Goal: Contribute content

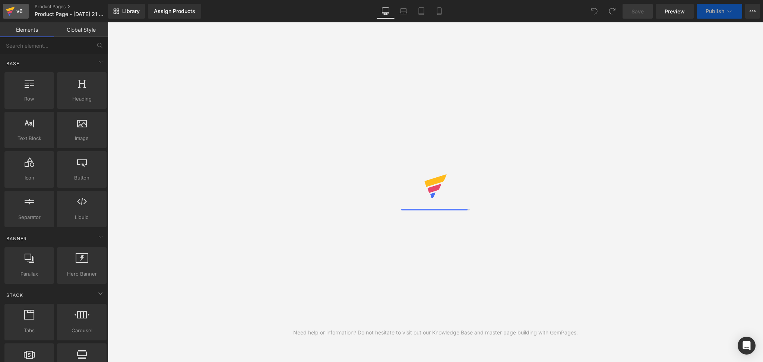
click at [15, 12] on div "v6" at bounding box center [19, 11] width 9 height 10
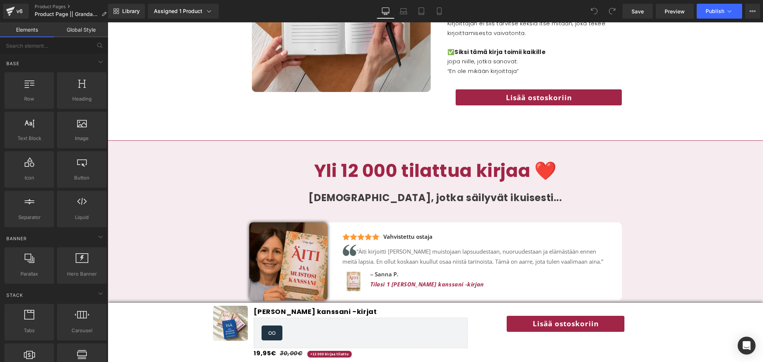
scroll to position [1561, 0]
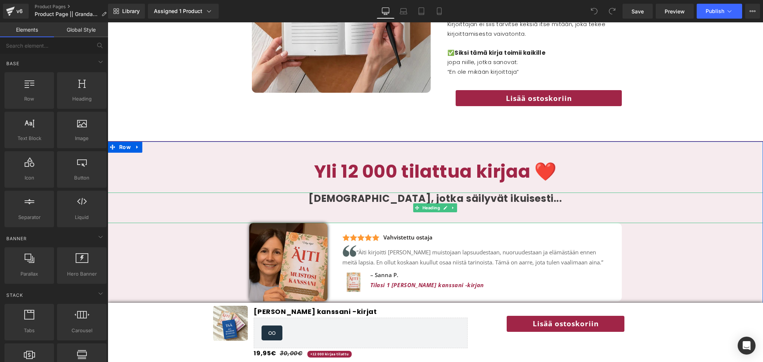
click at [372, 196] on span "Muistoja, jotka säilyvät ikuisesti..." at bounding box center [434, 198] width 253 height 13
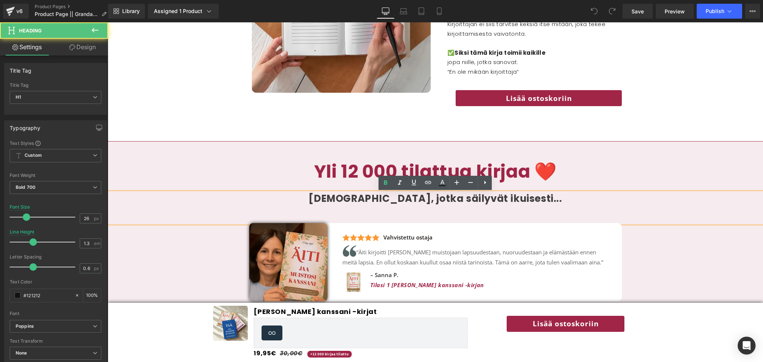
click at [372, 196] on span "Muistoja, jotka säilyvät ikuisesti..." at bounding box center [434, 198] width 253 height 13
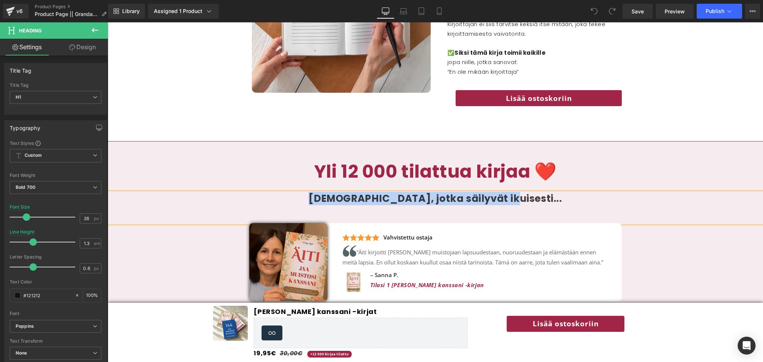
copy span "Muistoja, jotka säilyvät ikuisesti..."
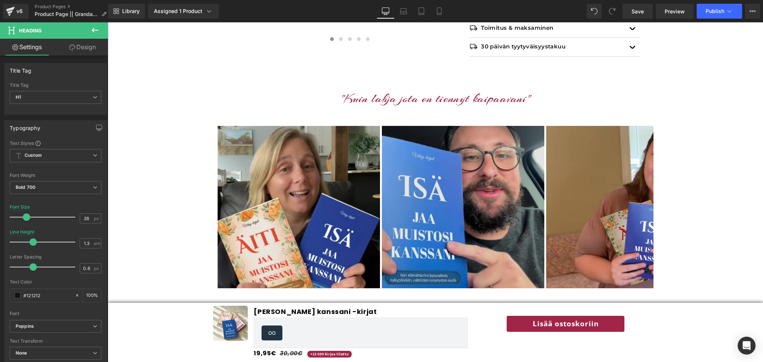
scroll to position [451, 0]
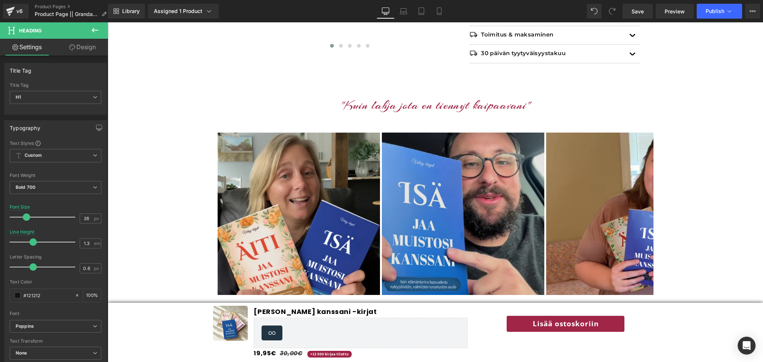
click at [485, 229] on img at bounding box center [463, 214] width 162 height 162
click at [422, 190] on img at bounding box center [463, 214] width 162 height 162
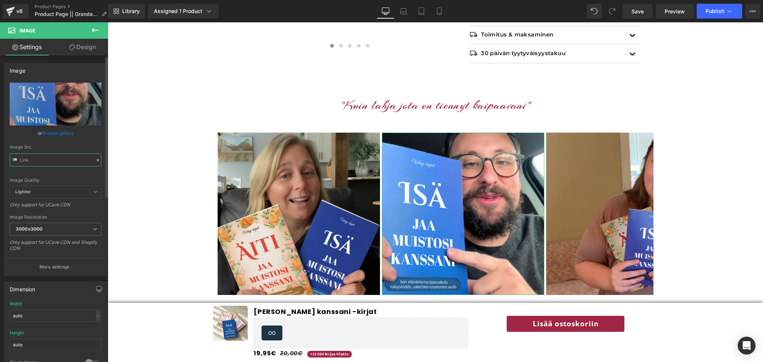
click at [45, 159] on input "text" at bounding box center [56, 159] width 92 height 13
type input "https://cdn.shopify.com/s/files/1/0885/6328/6361/files/30_3000x3000.webp?v=1753…"
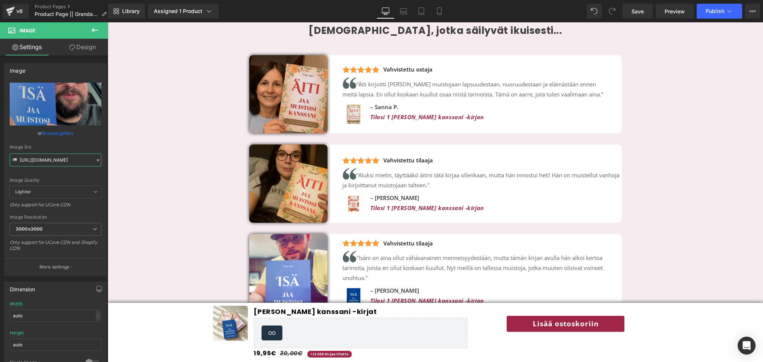
scroll to position [1730, 0]
click at [291, 96] on span "Image" at bounding box center [288, 93] width 16 height 9
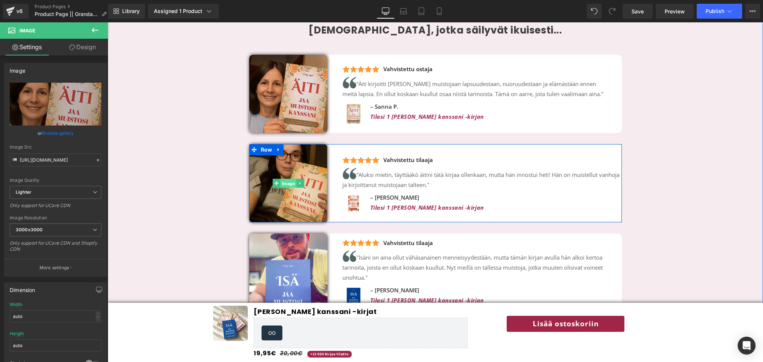
click at [285, 180] on span "Image" at bounding box center [288, 183] width 16 height 9
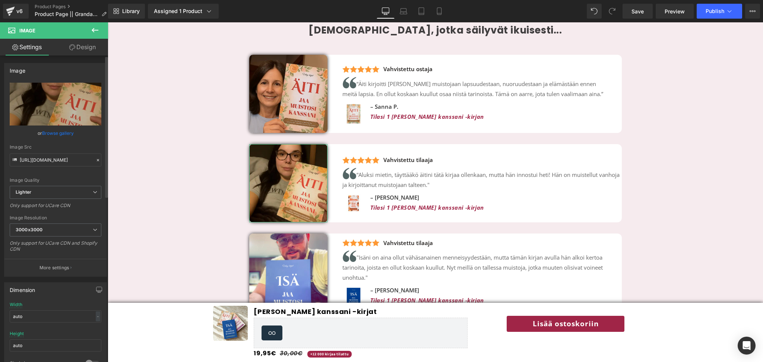
click at [61, 133] on link "Browse gallery" at bounding box center [58, 133] width 32 height 13
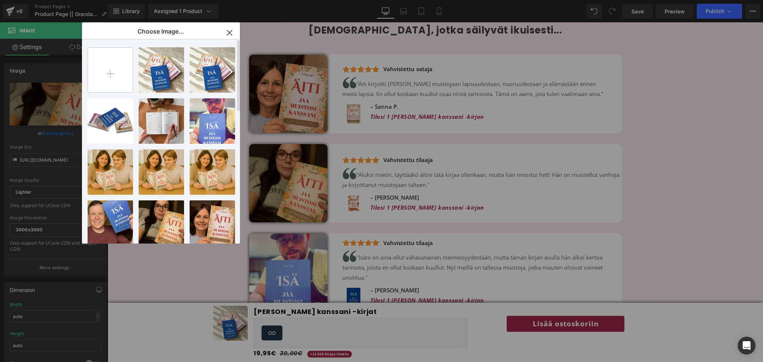
click at [119, 85] on input "file" at bounding box center [110, 70] width 45 height 45
type input "C:\fakepath\Carousel (5).zip"
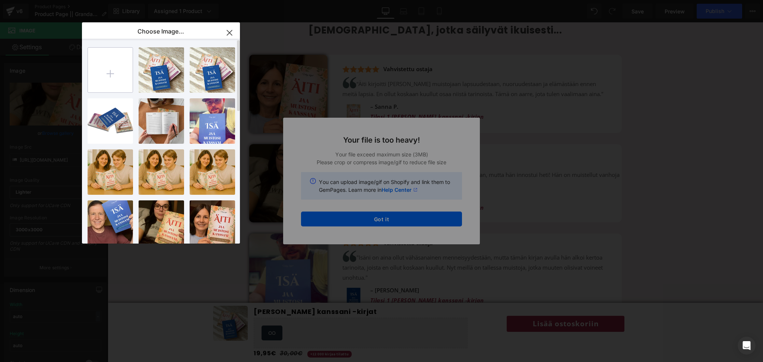
click at [108, 70] on input "file" at bounding box center [110, 70] width 45 height 45
click at [372, 0] on div "Text Color Highlight Color #333333 Edit or remove link: Edit - Unlink - Cancel …" at bounding box center [381, 0] width 763 height 0
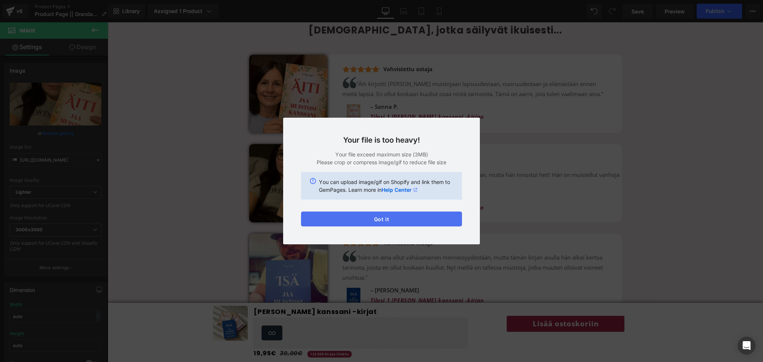
click at [358, 220] on button "Got it" at bounding box center [381, 219] width 161 height 15
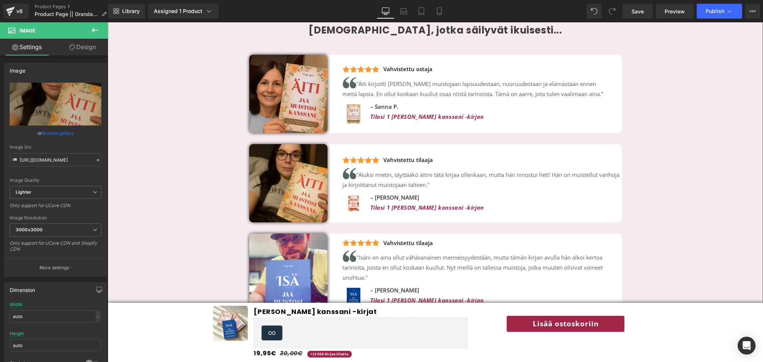
click at [163, 199] on div "Yli 12 000 tilattua kirjaa ❤️ Heading Muistoja, jotka säilyvät ikuisesti... Hea…" at bounding box center [435, 157] width 655 height 331
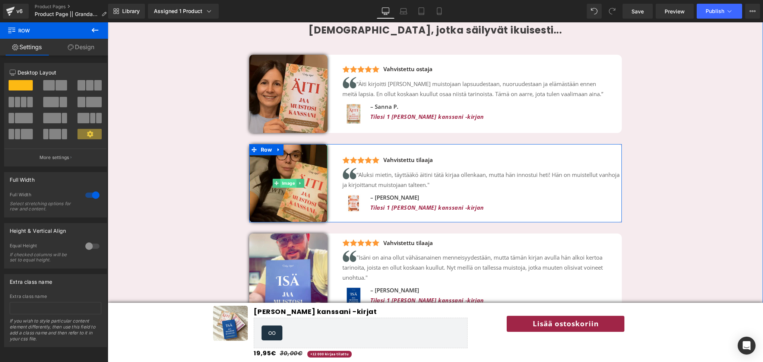
click at [291, 185] on span "Image" at bounding box center [288, 183] width 16 height 9
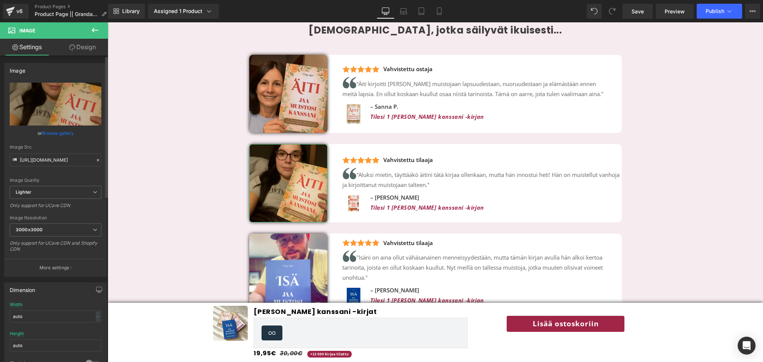
click at [64, 136] on link "Browse gallery" at bounding box center [58, 133] width 32 height 13
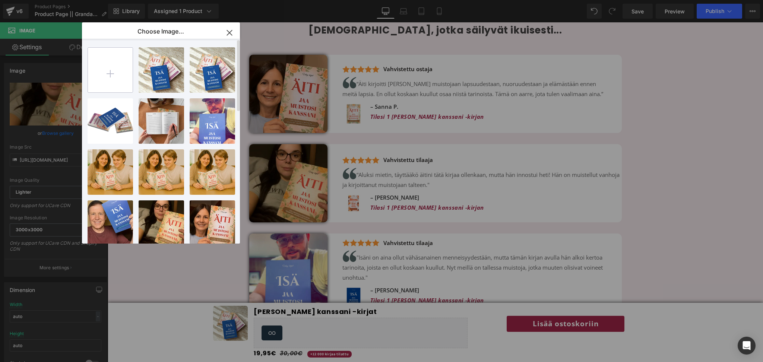
click at [104, 63] on input "file" at bounding box center [110, 70] width 45 height 45
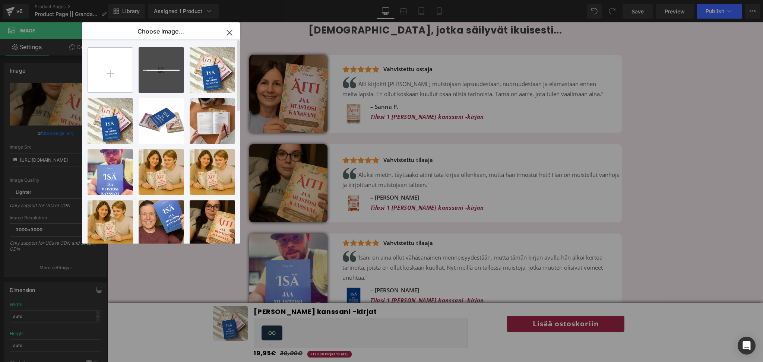
click at [117, 71] on input "file" at bounding box center [110, 70] width 45 height 45
click at [149, 61] on p "600.80 KB" at bounding box center [161, 60] width 38 height 6
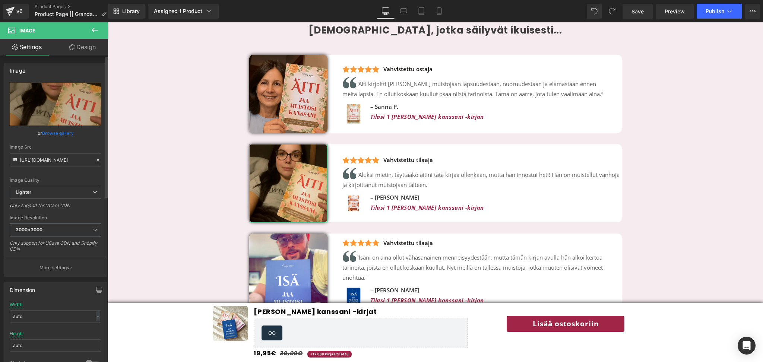
click at [50, 131] on link "Browse gallery" at bounding box center [58, 133] width 32 height 13
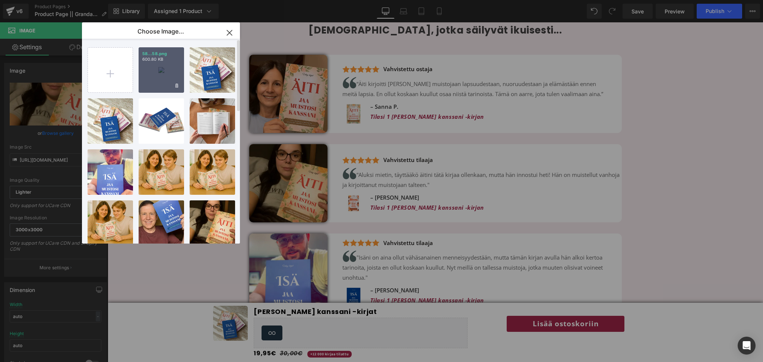
click at [163, 83] on div "58...58.png 600.80 KB" at bounding box center [161, 69] width 45 height 45
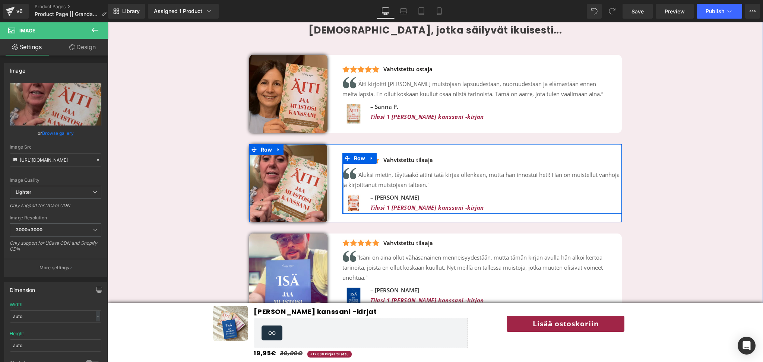
scroll to position [1726, 0]
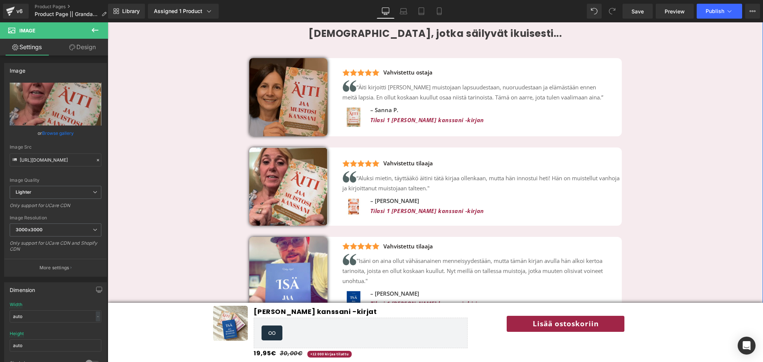
click at [291, 102] on img at bounding box center [288, 97] width 78 height 78
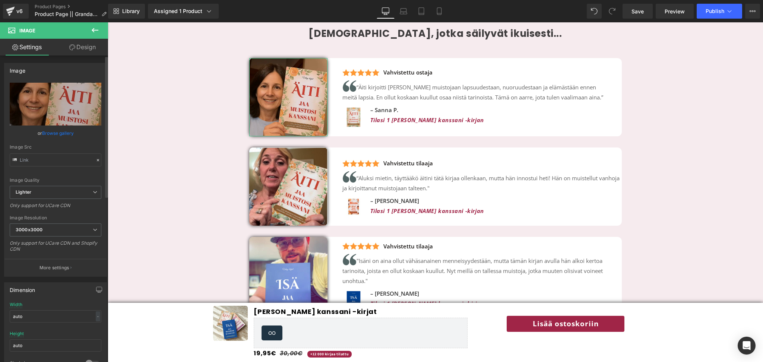
click at [74, 135] on div "or Browse gallery" at bounding box center [56, 133] width 92 height 8
drag, startPoint x: 74, startPoint y: 135, endPoint x: 60, endPoint y: 134, distance: 13.4
click at [60, 134] on div "or Browse gallery" at bounding box center [56, 133] width 92 height 8
click at [60, 134] on link "Browse gallery" at bounding box center [58, 133] width 32 height 13
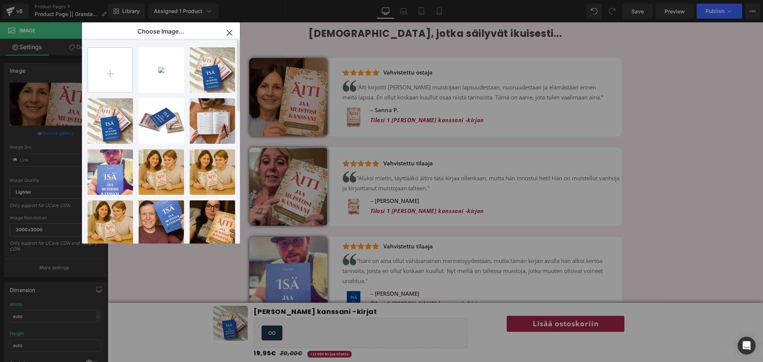
click at [123, 69] on input "file" at bounding box center [110, 70] width 45 height 45
type input "C:\fakepath\60.png"
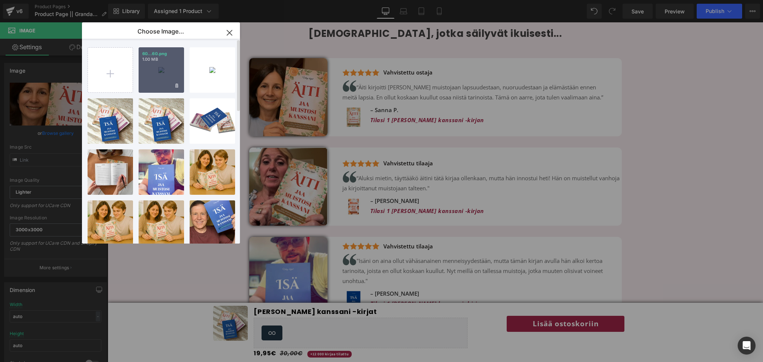
click at [162, 74] on div "60...60.png 1.00 MB" at bounding box center [161, 69] width 45 height 45
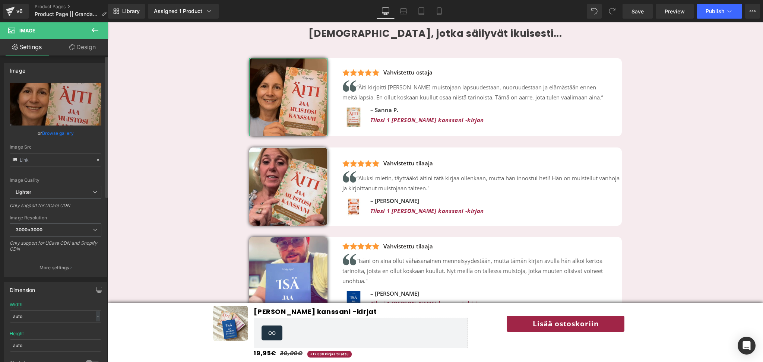
click at [62, 129] on link "Browse gallery" at bounding box center [58, 133] width 32 height 13
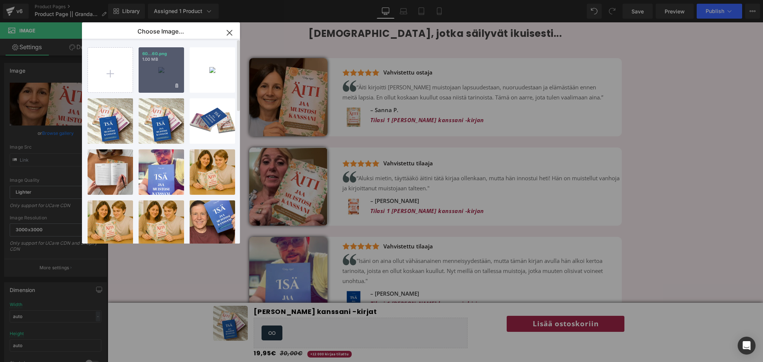
click at [152, 70] on div "60...60.png 1.00 MB" at bounding box center [161, 69] width 45 height 45
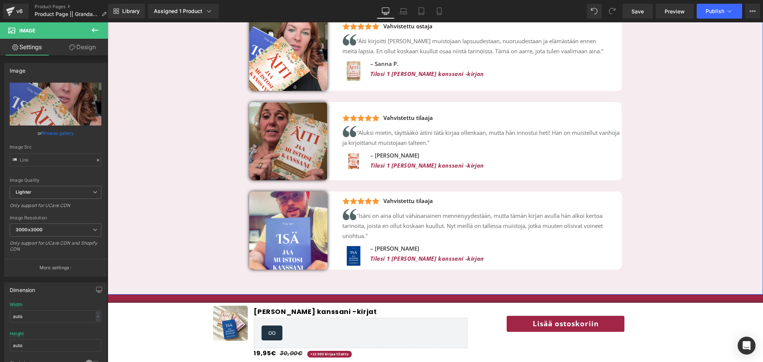
scroll to position [1776, 0]
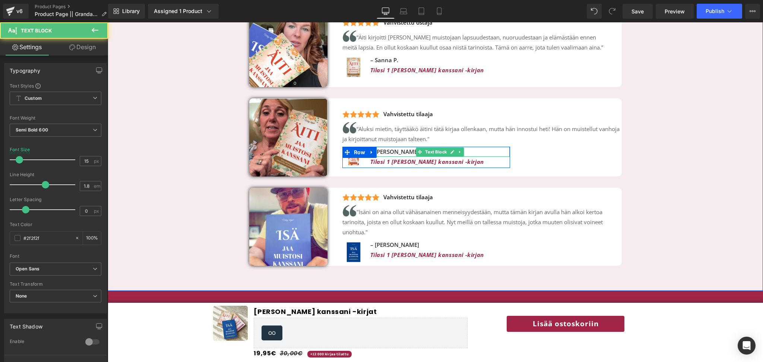
click at [387, 153] on p "– Sofia M." at bounding box center [440, 152] width 140 height 10
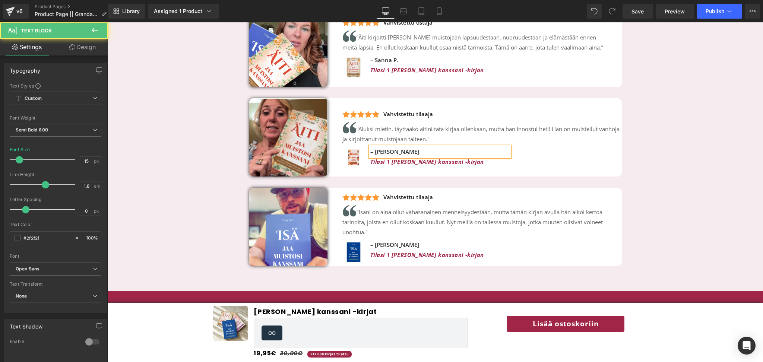
click at [385, 154] on p "– Sofia M." at bounding box center [440, 152] width 140 height 10
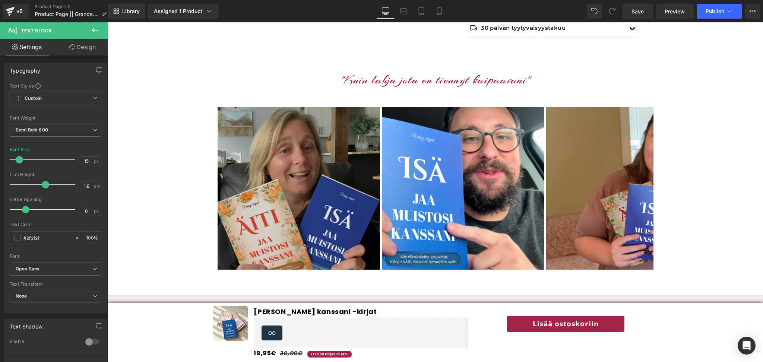
scroll to position [474, 0]
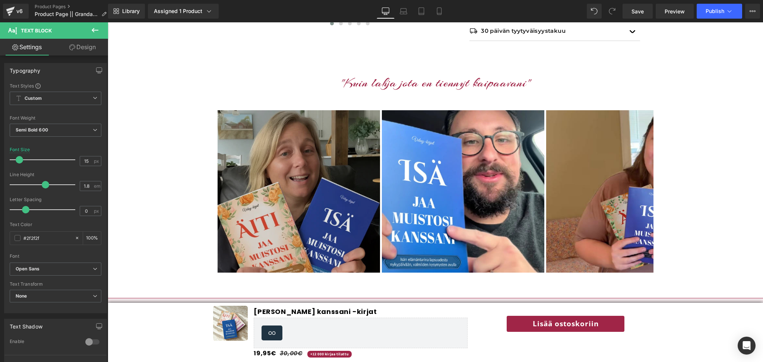
click at [290, 164] on img at bounding box center [298, 191] width 162 height 162
click at [263, 179] on img at bounding box center [298, 191] width 162 height 162
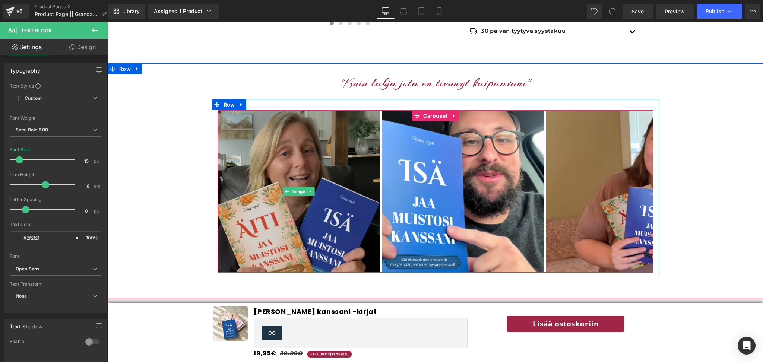
click at [299, 176] on img at bounding box center [298, 191] width 162 height 162
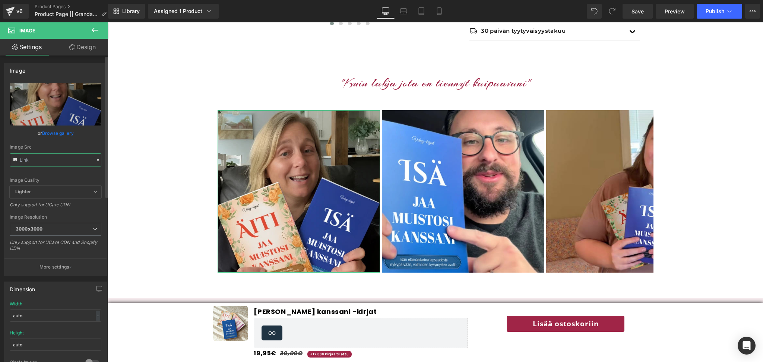
click at [55, 160] on input "text" at bounding box center [56, 159] width 92 height 13
type input "https://cdn.shopify.com/s/files/1/0885/6328/6361/files/27_3000x3000.webp?v=1753…"
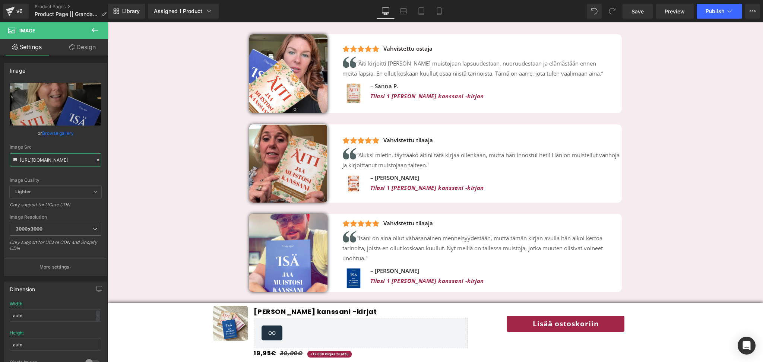
scroll to position [1750, 0]
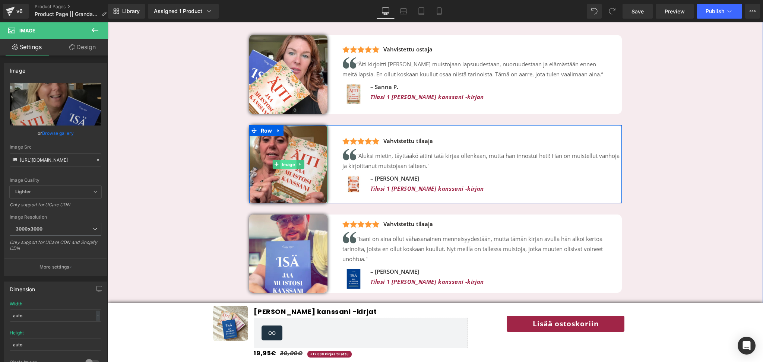
click at [288, 168] on span "Image" at bounding box center [288, 164] width 16 height 9
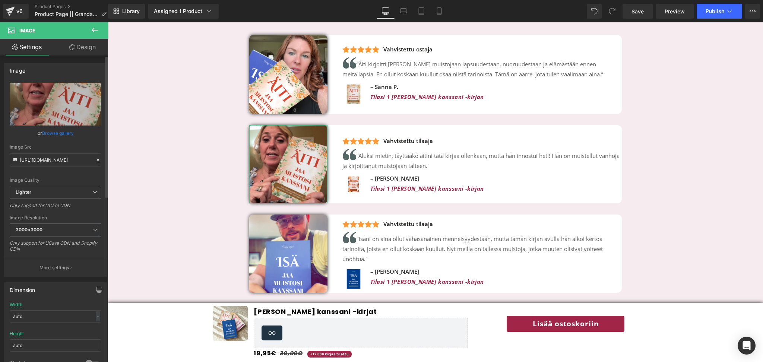
click at [57, 134] on link "Browse gallery" at bounding box center [58, 133] width 32 height 13
click at [48, 0] on div "Image You are previewing how the will restyle your page. You can not edit Eleme…" at bounding box center [381, 0] width 763 height 0
click at [48, 159] on input "https://ucarecdn.com/363445f0-39a9-4e7e-996d-7b506bafb5c2/-/format/auto/-/previ…" at bounding box center [56, 159] width 92 height 13
paste input "cdn.shopify.com/s/files/1/0885/6328/6361/files/27_3000x3000.webp?v=1753313351"
type input "https://cdn.shopify.com/s/files/1/0885/6328/6361/files/27_3000x3000.webp?v=1753…"
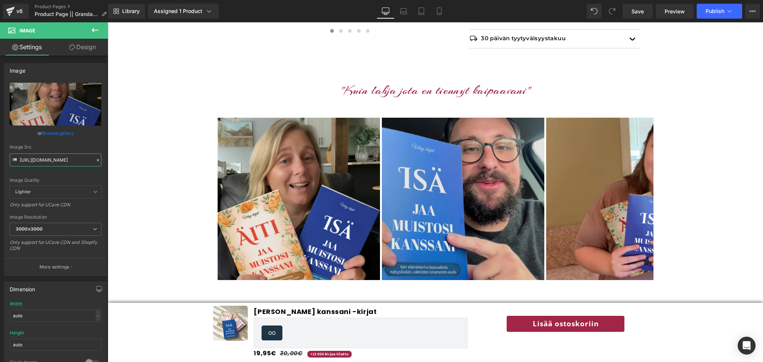
scroll to position [461, 0]
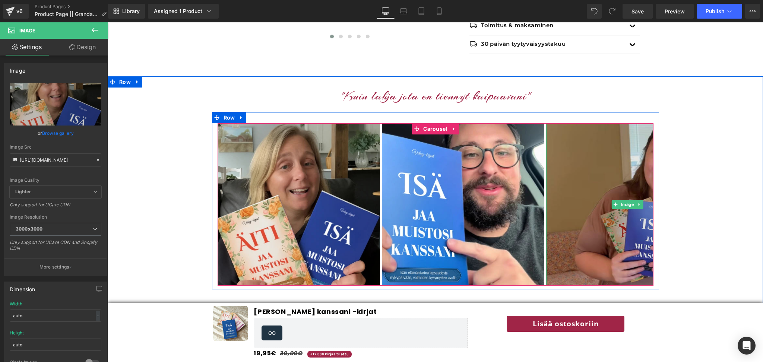
click at [612, 235] on img at bounding box center [627, 204] width 162 height 162
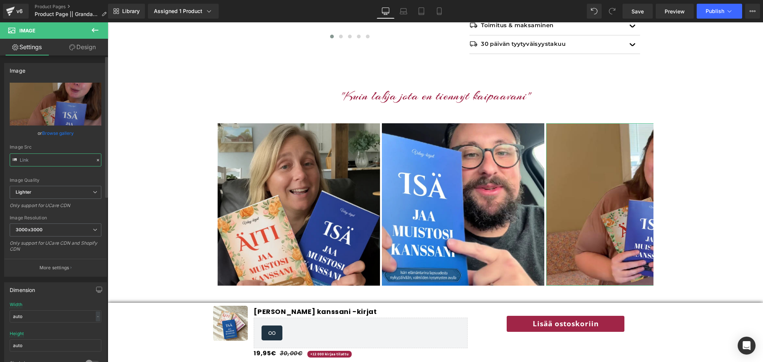
click at [60, 163] on input "text" at bounding box center [56, 159] width 92 height 13
type input "https://ucarecdn.com/08e10f2a-0f7d-4414-8a81-47574c4745f5/-/format/auto/-/previ…"
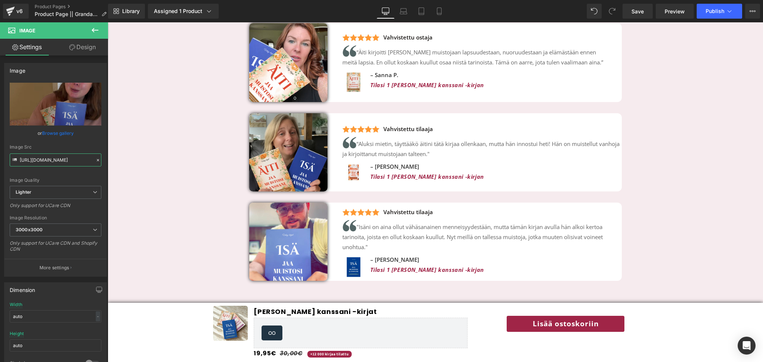
scroll to position [1779, 0]
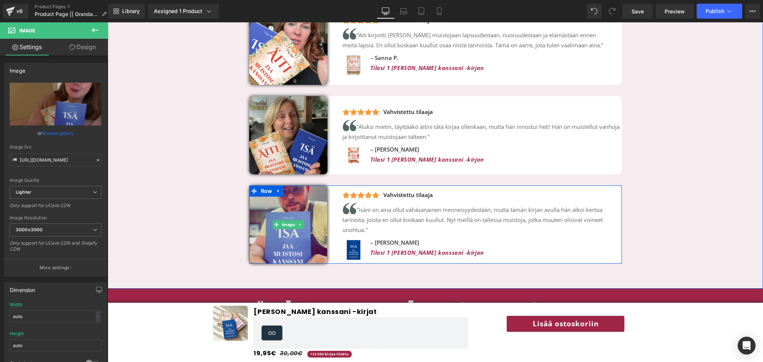
click at [304, 254] on img at bounding box center [288, 224] width 78 height 78
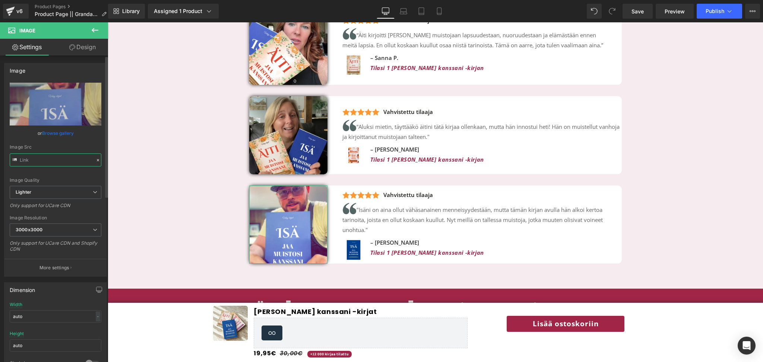
click at [54, 160] on input "text" at bounding box center [56, 159] width 92 height 13
paste input "08e10f2a-0f7d-4414-8a81-47574c4745f5/-/format/auto/-/preview/3000x3000/-/qualit…"
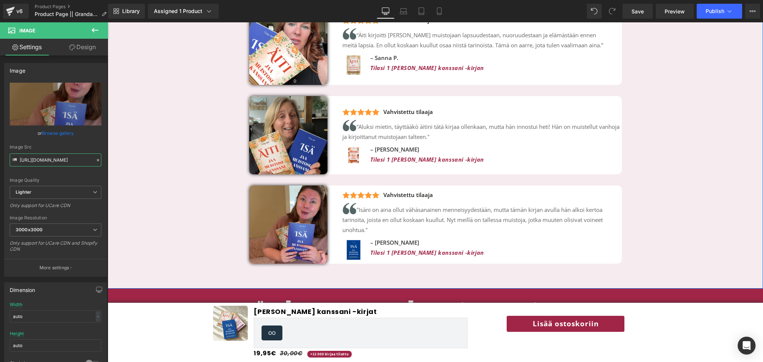
type input "https://ucarecdn.com/43e35de6-5125-400e-a356-7363dc6ed0da/-/format/auto/-/previ…"
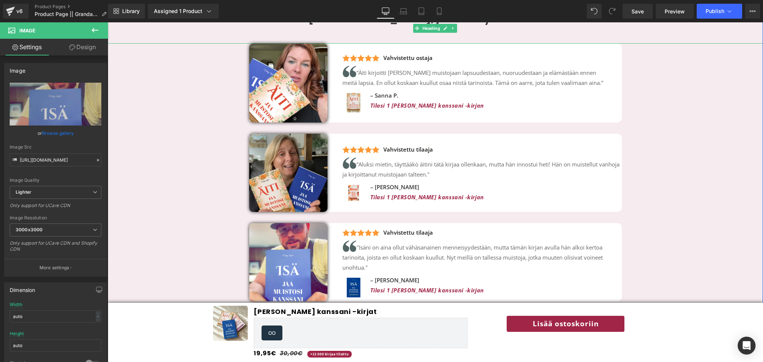
scroll to position [0, 0]
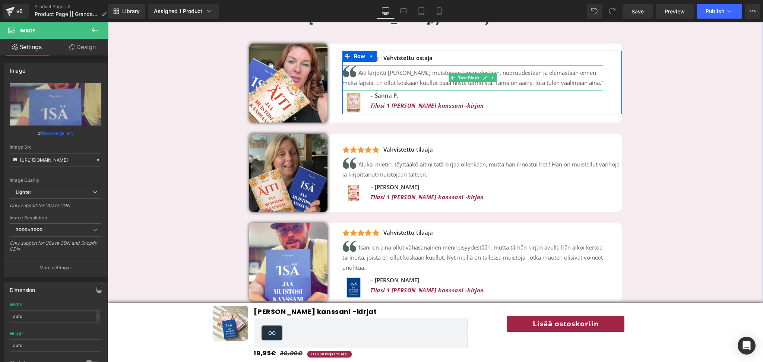
click at [584, 83] on p "“Äiti kirjoitti ylös muistojaan lapsuudestaan, nuoruudestaan ja elämästään enne…" at bounding box center [472, 76] width 261 height 23
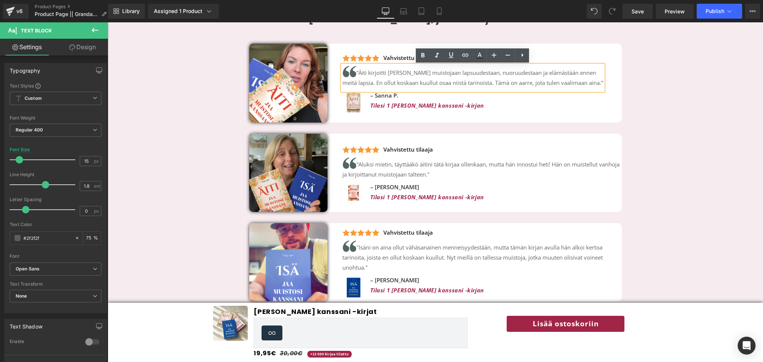
click at [584, 83] on p "“Äiti kirjoitti ylös muistojaan lapsuudestaan, nuoruudestaan ja elämästään enne…" at bounding box center [472, 76] width 261 height 23
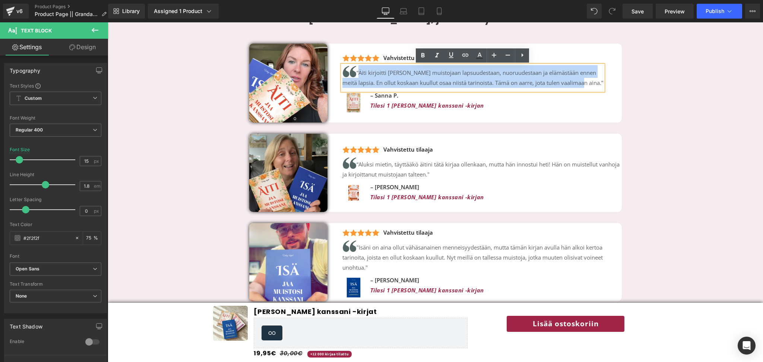
drag, startPoint x: 584, startPoint y: 83, endPoint x: 358, endPoint y: 74, distance: 225.9
click at [358, 74] on p "“Äiti kirjoitti ylös muistojaan lapsuudestaan, nuoruudestaan ja elämästään enne…" at bounding box center [472, 76] width 261 height 23
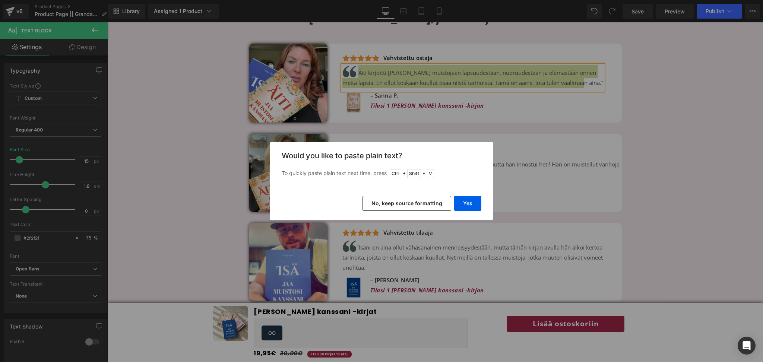
click at [409, 203] on button "No, keep source formatting" at bounding box center [406, 203] width 89 height 15
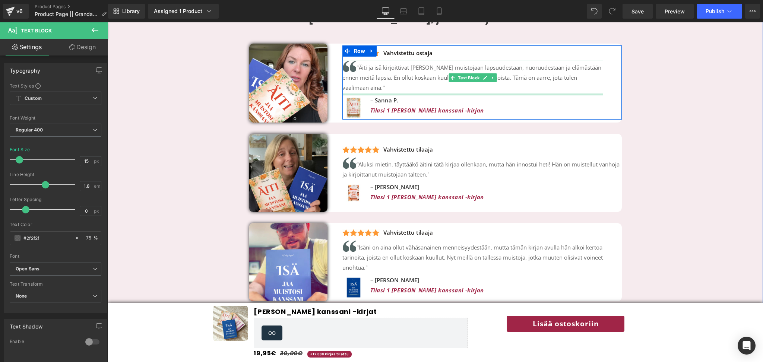
click at [389, 94] on div at bounding box center [472, 94] width 261 height 2
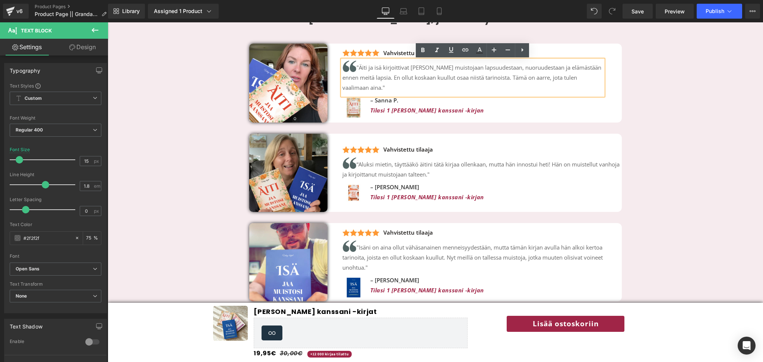
click at [381, 90] on p ""Äiti ja isä kirjoittivat ylös muistojaan lapsuudestaan, nuoruudestaan ja elämä…" at bounding box center [472, 76] width 261 height 33
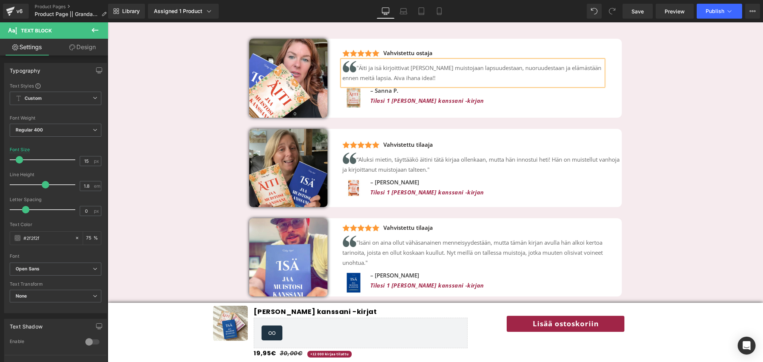
click at [387, 79] on p ""Äiti ja isä kirjoittivat ylös muistojaan lapsuudestaan, nuoruudestaan ja elämä…" at bounding box center [472, 71] width 261 height 23
click at [449, 79] on p ""Äiti ja isä kirjoittivat ylös muistojaan lapsuudestaan, nuoruudestaan ja elämä…" at bounding box center [472, 71] width 261 height 23
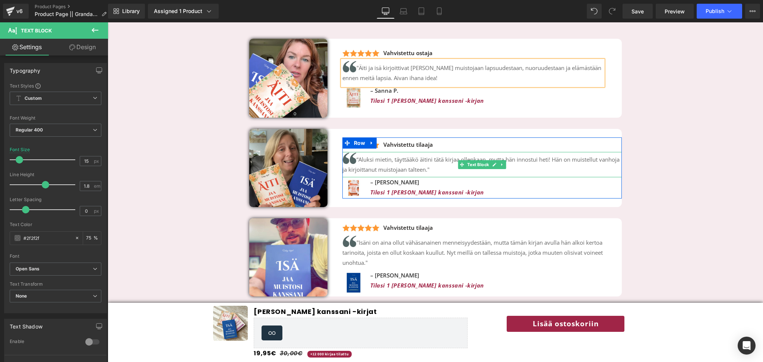
click at [358, 161] on p "“Aluksi mietin, täyttääkö äitini tätä kirjaa ollenkaan, mutta hän innostui heti…" at bounding box center [481, 163] width 279 height 23
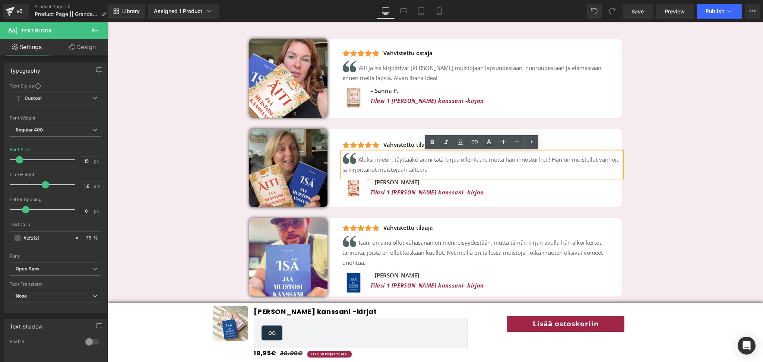
click at [361, 161] on p "“Aluksi mietin, täyttääkö äitini tätä kirjaa ollenkaan, mutta hän innostui heti…" at bounding box center [481, 163] width 279 height 23
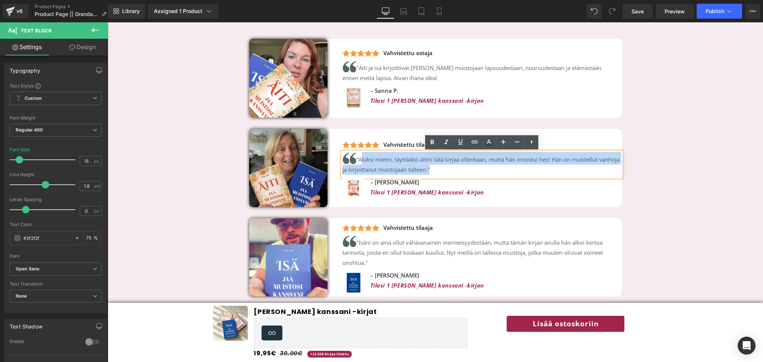
drag, startPoint x: 361, startPoint y: 160, endPoint x: 450, endPoint y: 174, distance: 90.1
click at [450, 174] on p "“Aluksi mietin, täyttääkö äitini tätä kirjaa ollenkaan, mutta hän innostui heti…" at bounding box center [481, 163] width 279 height 23
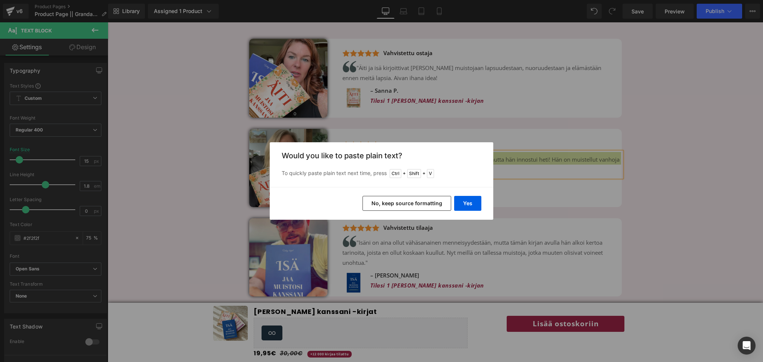
click at [425, 202] on button "No, keep source formatting" at bounding box center [406, 203] width 89 height 15
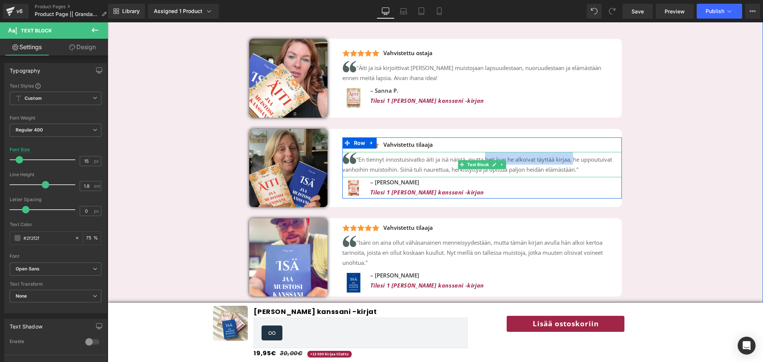
drag, startPoint x: 487, startPoint y: 158, endPoint x: 576, endPoint y: 158, distance: 88.3
click at [576, 158] on span "En tiennyt innostuisivatko äiti ja isä näistä, mutta heti kun he alkoivat täytt…" at bounding box center [477, 165] width 270 height 18
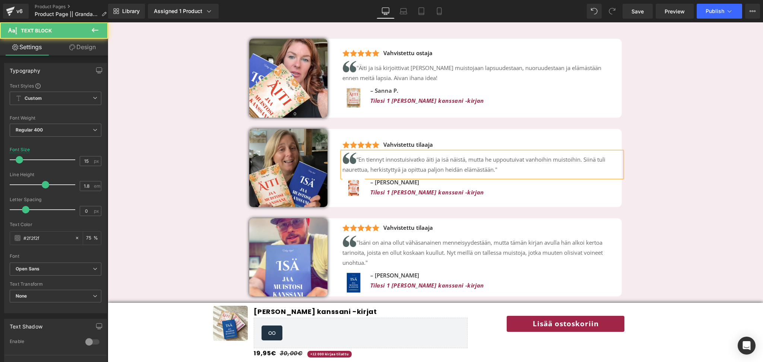
click at [528, 160] on span "En tiennyt innostuisivatko äiti ja isä näistä, mutta he uppoutuivat vanhoihin m…" at bounding box center [473, 165] width 263 height 18
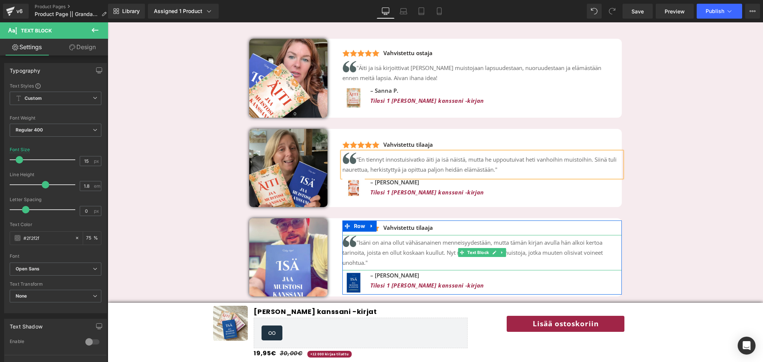
click at [536, 242] on p ""Isäni on aina ollut vähäsanainen menneisyydestään, mutta tämän kirjan avulla h…" at bounding box center [481, 251] width 279 height 33
click at [543, 244] on p ""Isäni on aina ollut vähäsanainen menneisyydestään, mutta tämän kirjan avulla h…" at bounding box center [481, 251] width 279 height 33
